Goal: Transaction & Acquisition: Purchase product/service

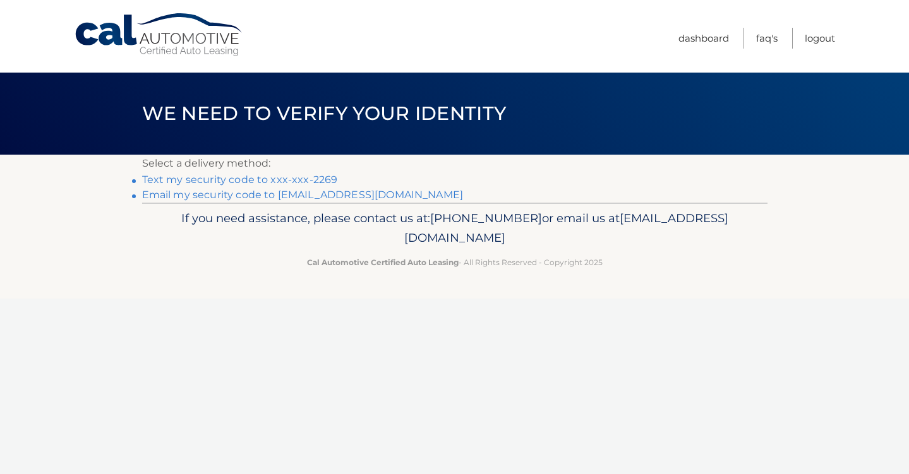
click at [325, 181] on link "Text my security code to xxx-xxx-2269" at bounding box center [240, 180] width 196 height 12
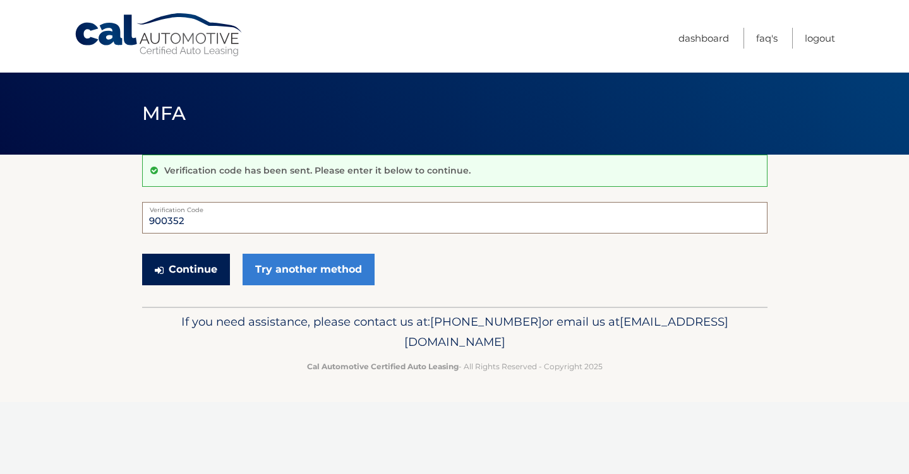
type input "900352"
click at [189, 272] on button "Continue" at bounding box center [186, 270] width 88 height 32
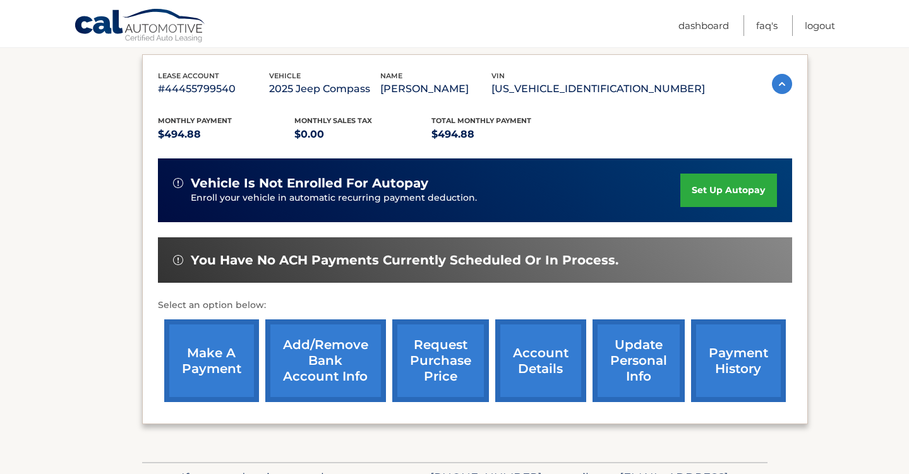
scroll to position [207, 0]
click at [210, 363] on link "make a payment" at bounding box center [211, 361] width 95 height 83
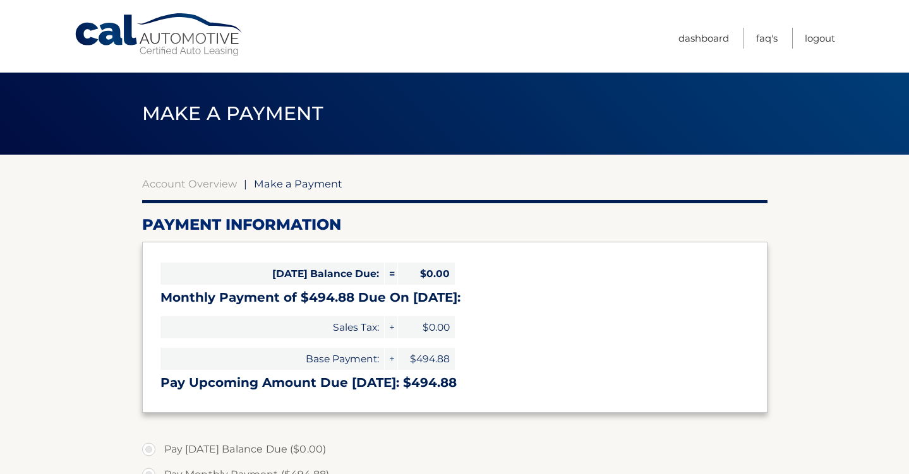
select select "ODBmZTNjMmEtOTQ2Zi00NGNkLThmZGEtOWZhMWY0OWJlZTIw"
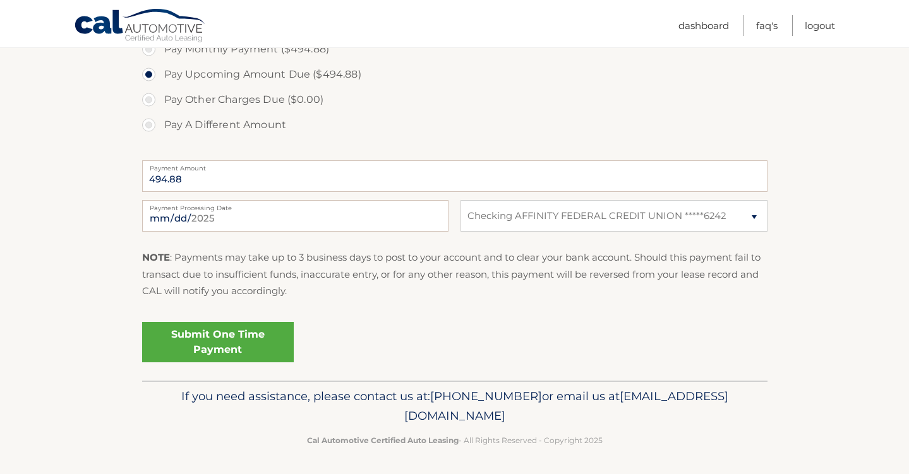
scroll to position [425, 0]
click at [209, 342] on link "Submit One Time Payment" at bounding box center [218, 343] width 152 height 40
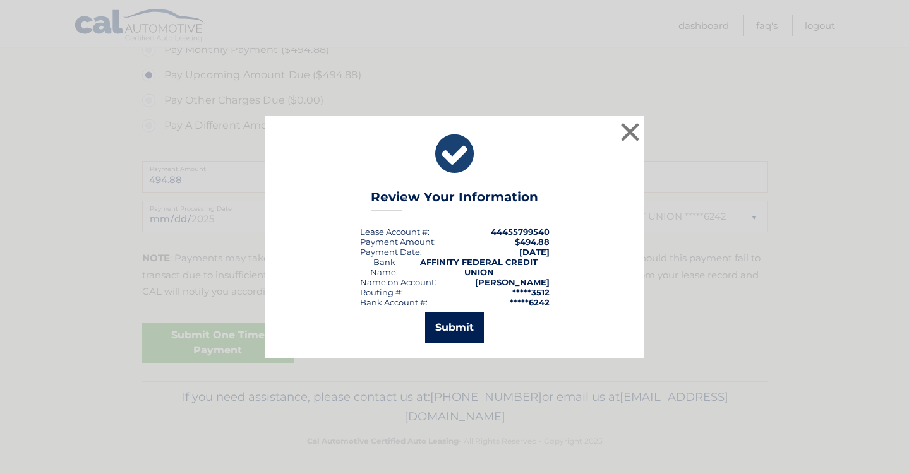
click at [450, 331] on button "Submit" at bounding box center [454, 328] width 59 height 30
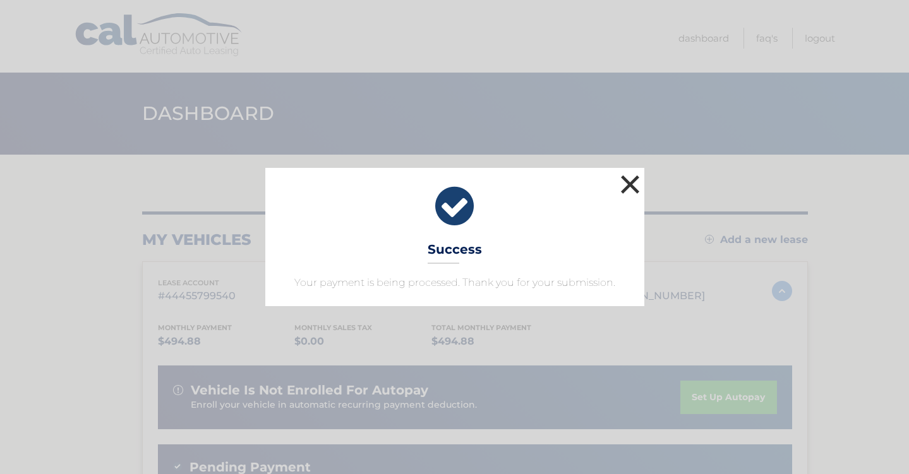
click at [628, 183] on button "×" at bounding box center [630, 184] width 25 height 25
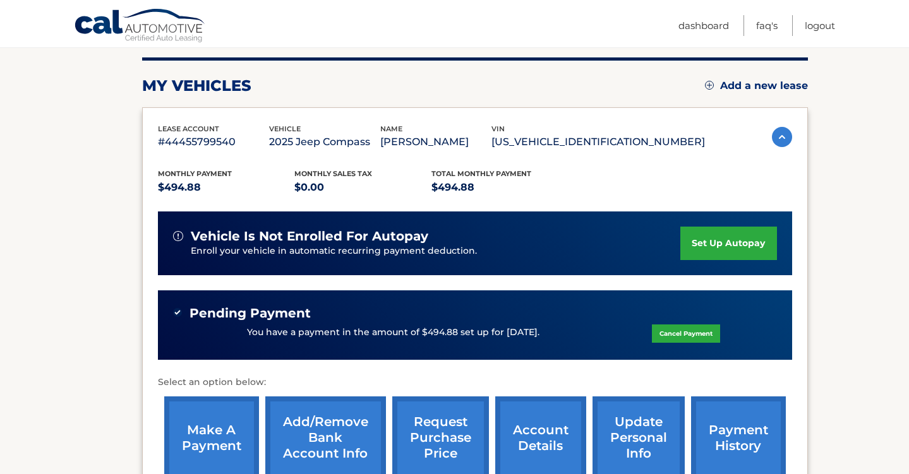
scroll to position [303, 0]
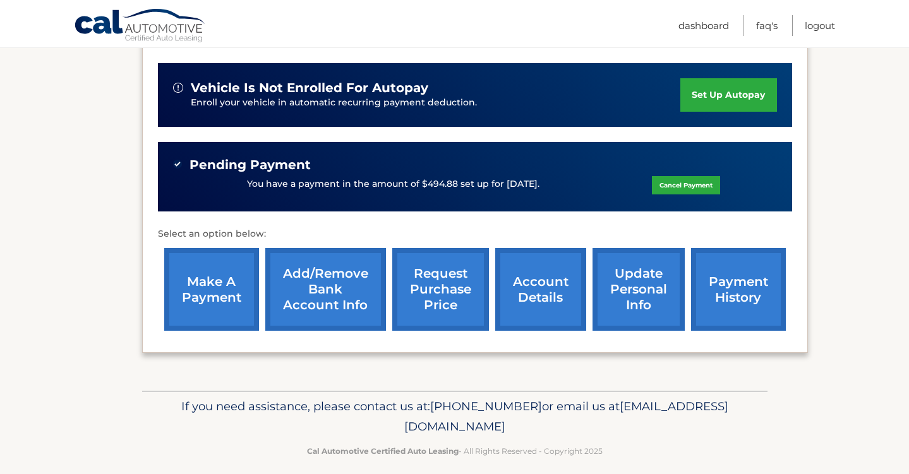
click at [740, 294] on link "payment history" at bounding box center [738, 289] width 95 height 83
